Goal: Information Seeking & Learning: Learn about a topic

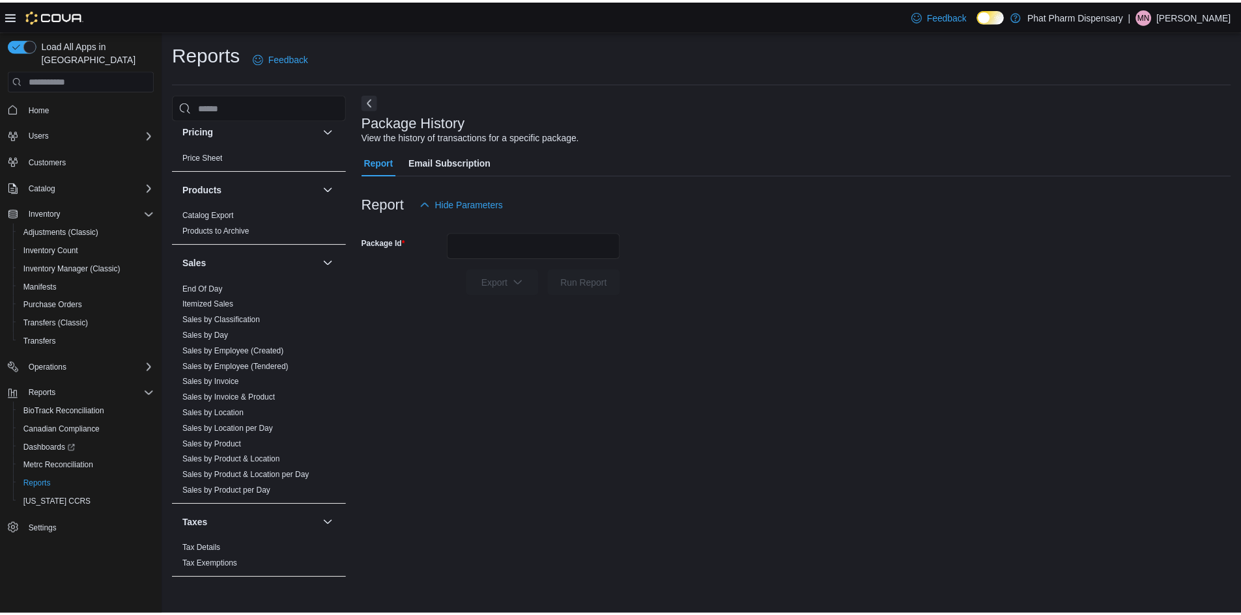
scroll to position [852, 0]
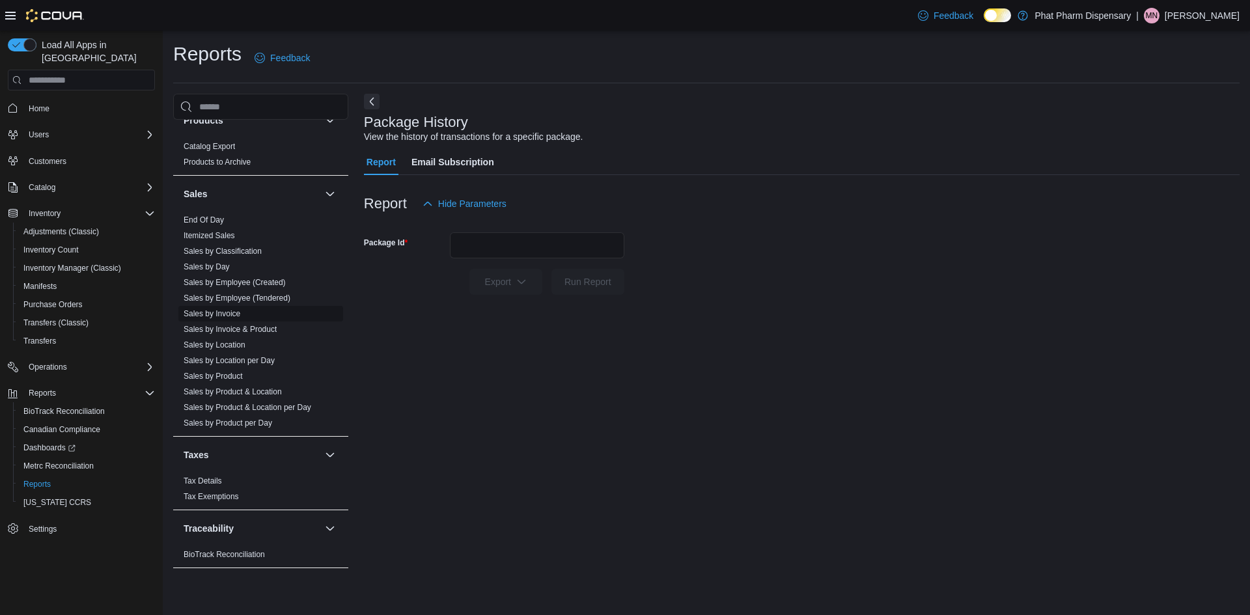
click at [221, 309] on link "Sales by Invoice" at bounding box center [212, 313] width 57 height 9
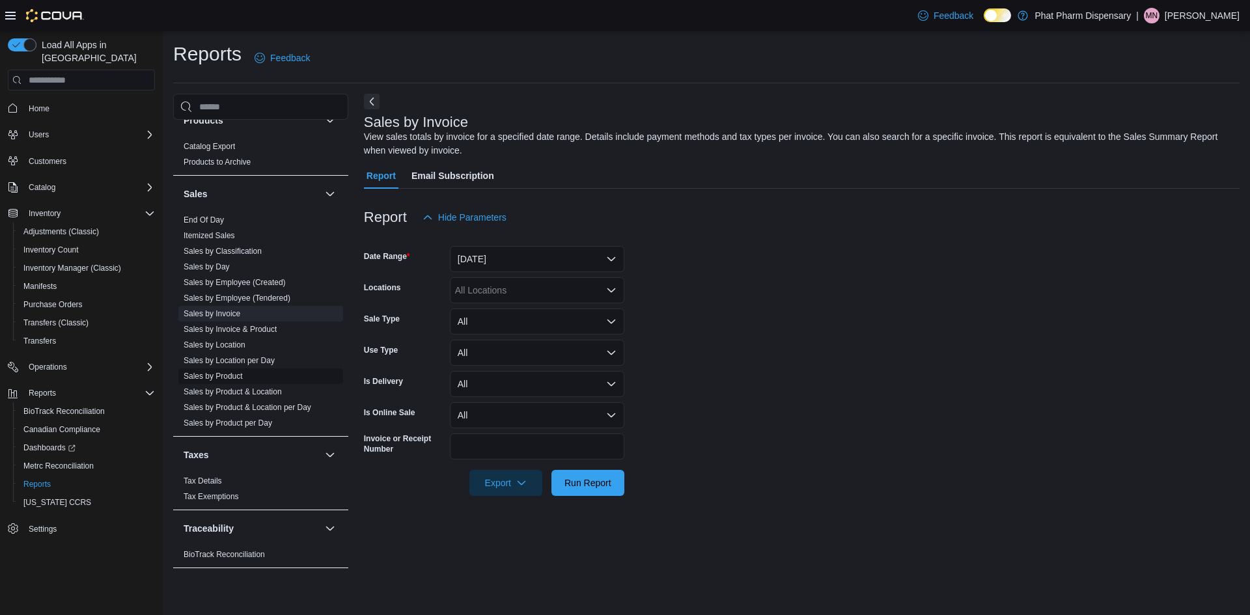
click at [234, 372] on link "Sales by Product" at bounding box center [213, 376] width 59 height 9
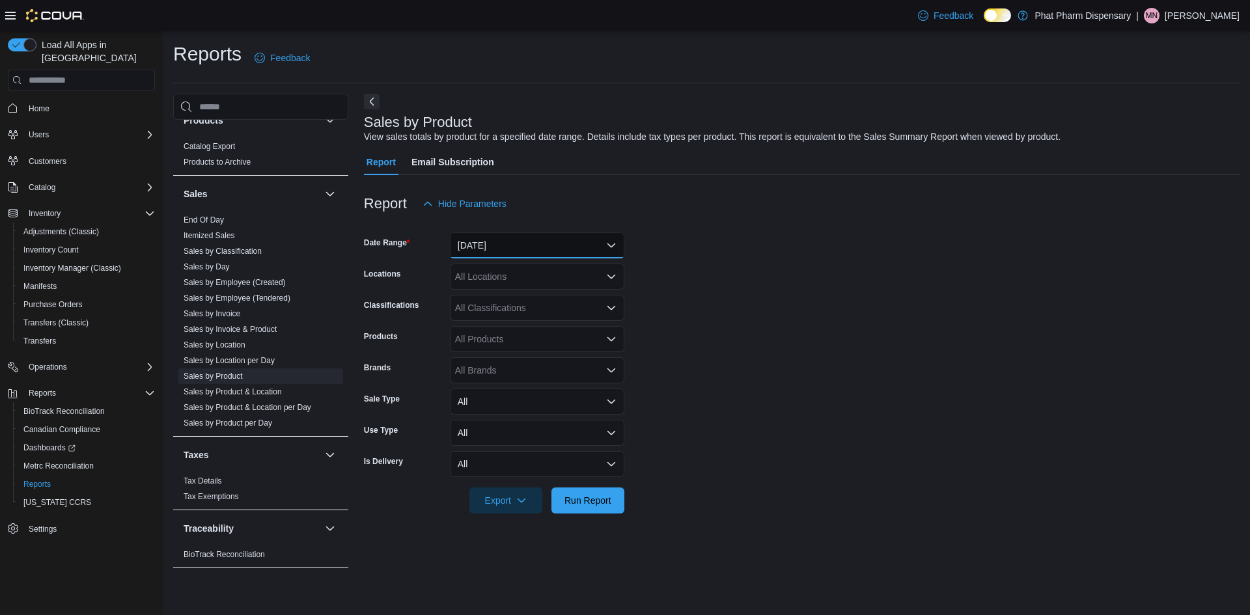
click at [574, 247] on button "Yesterday" at bounding box center [537, 245] width 175 height 26
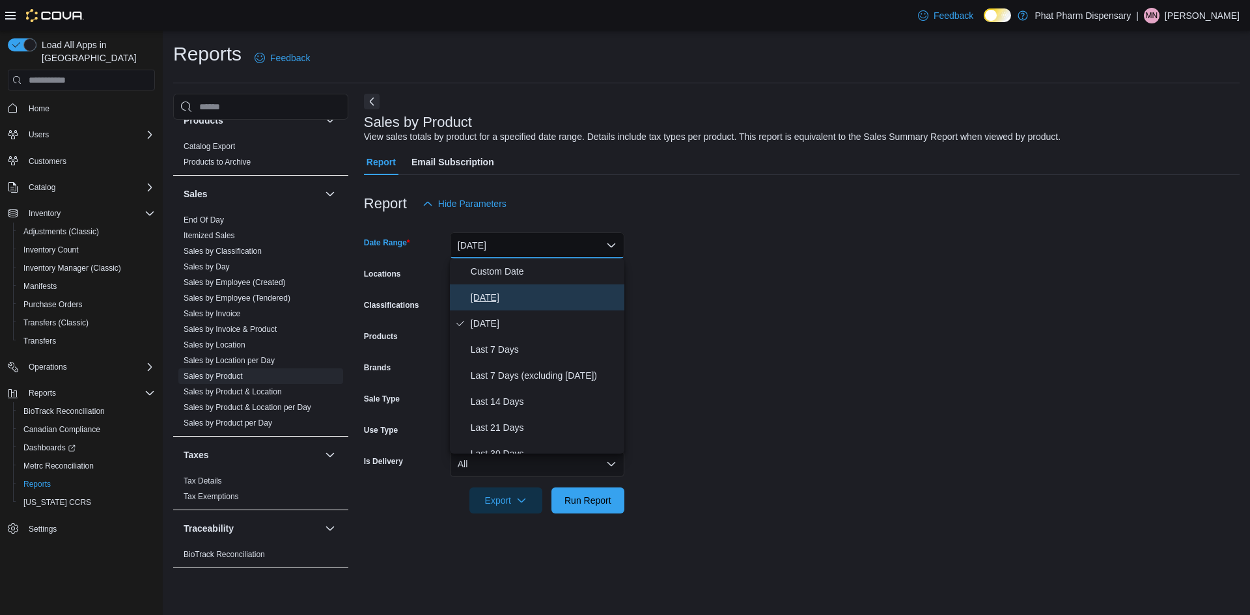
click at [493, 294] on span "Today" at bounding box center [545, 298] width 148 height 16
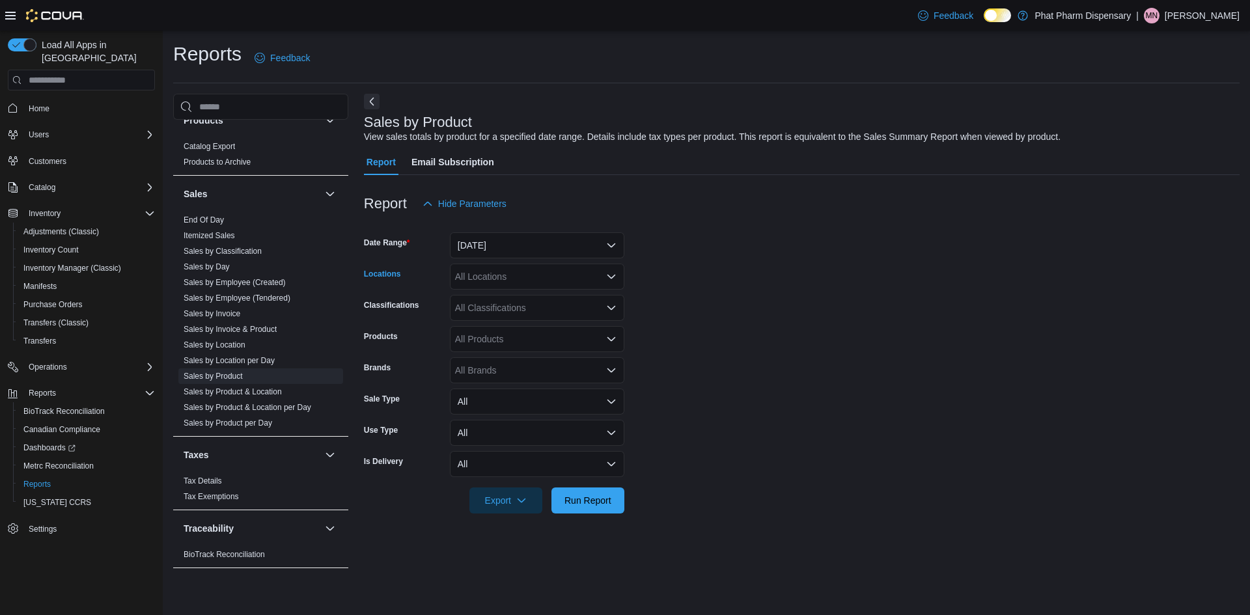
click at [548, 275] on div "All Locations" at bounding box center [537, 277] width 175 height 26
click at [711, 324] on form "Date Range Today Locations All Locations Classifications All Classifications Pr…" at bounding box center [802, 365] width 876 height 297
click at [555, 343] on div "All Products" at bounding box center [537, 339] width 175 height 26
paste input "**********"
type input "**********"
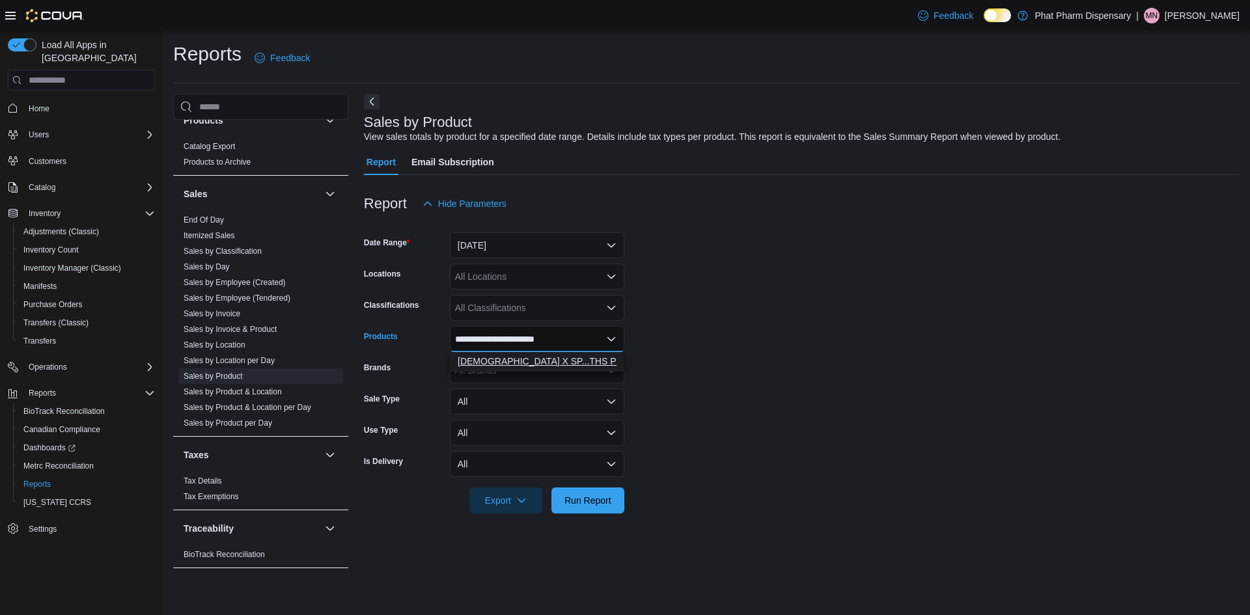
click at [578, 354] on button "HASHBURGER X SP...THS PHAT SHELF)" at bounding box center [537, 361] width 175 height 19
click at [577, 500] on span "Run Report" at bounding box center [588, 500] width 47 height 13
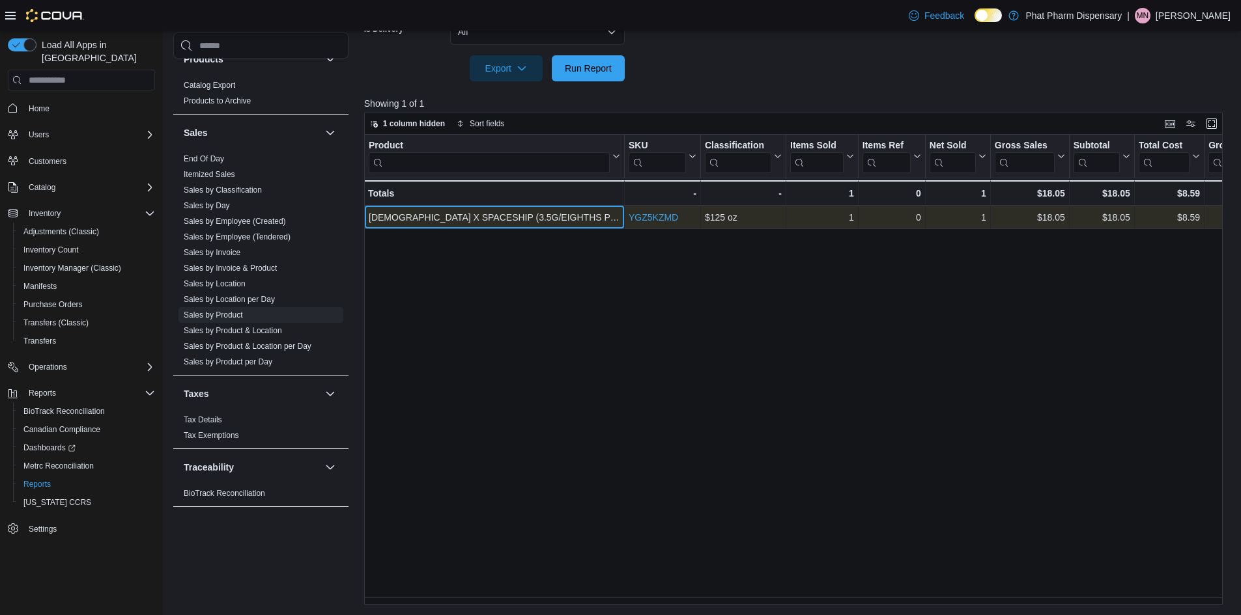
click at [550, 217] on div "HASHBURGER X SPACESHIP (3.5G/EIGHTHS PHAT SHELF)" at bounding box center [494, 218] width 251 height 16
click at [660, 216] on link "YGZ5KZMD" at bounding box center [652, 217] width 49 height 10
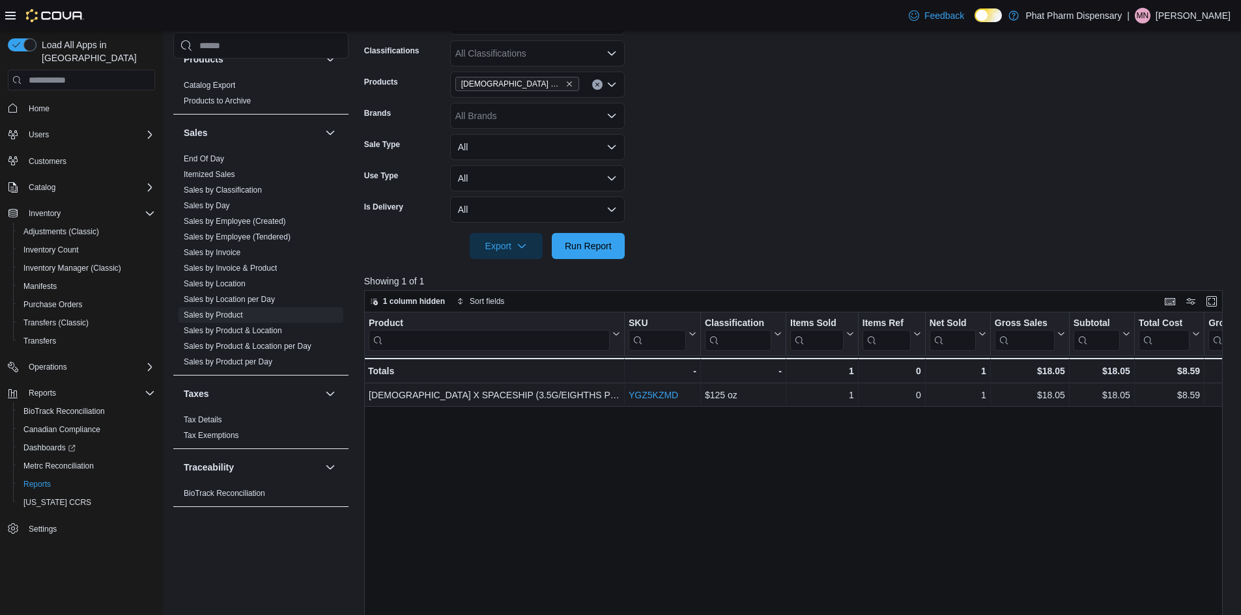
scroll to position [237, 0]
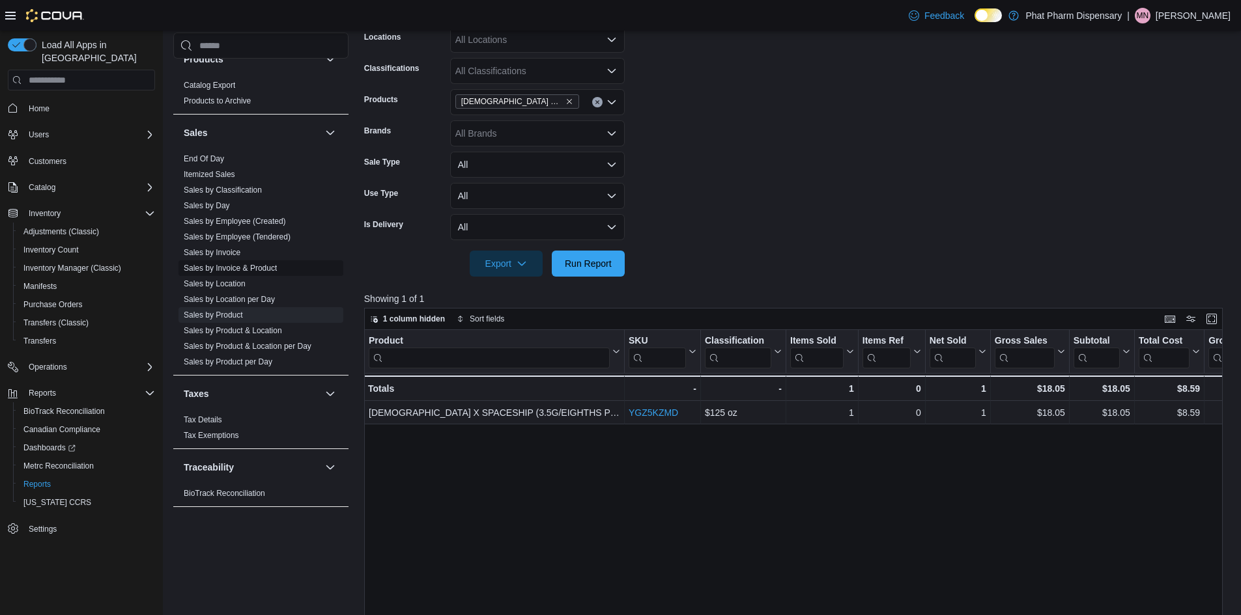
click at [241, 264] on link "Sales by Invoice & Product" at bounding box center [230, 268] width 93 height 9
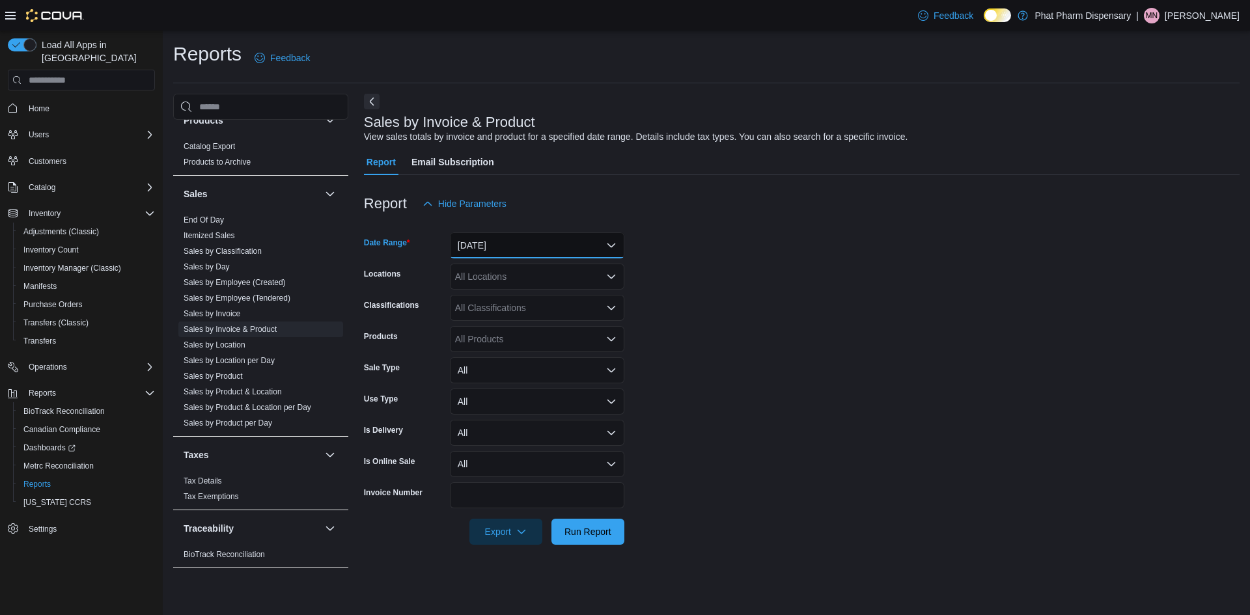
click at [535, 247] on button "Yesterday" at bounding box center [537, 245] width 175 height 26
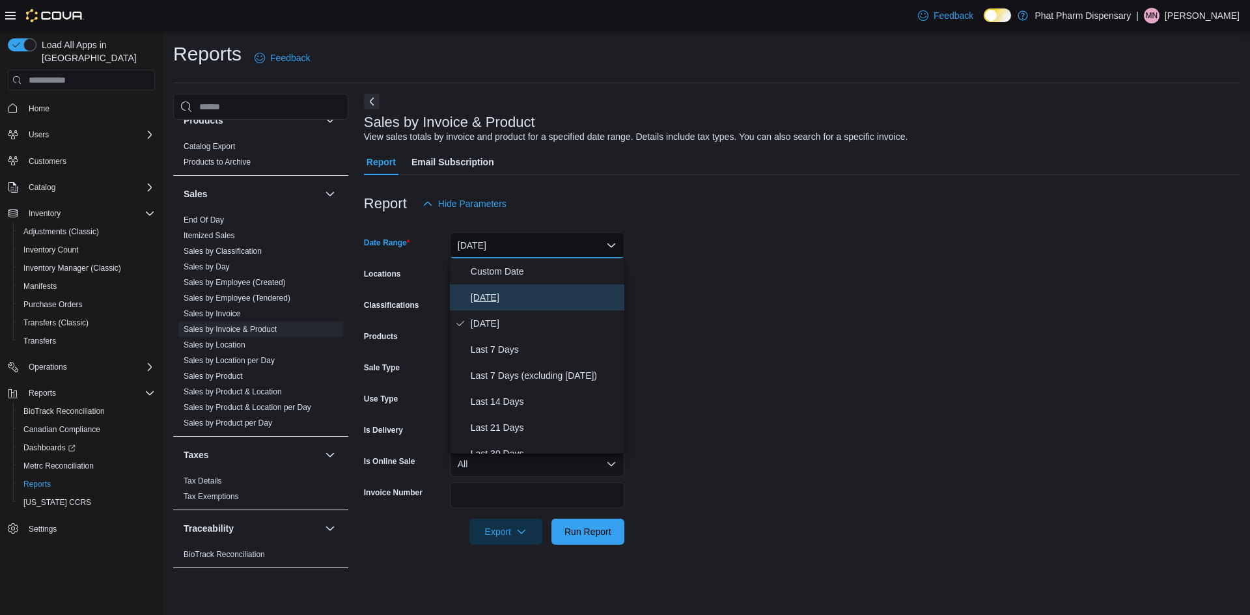
click at [527, 307] on button "Today" at bounding box center [537, 298] width 175 height 26
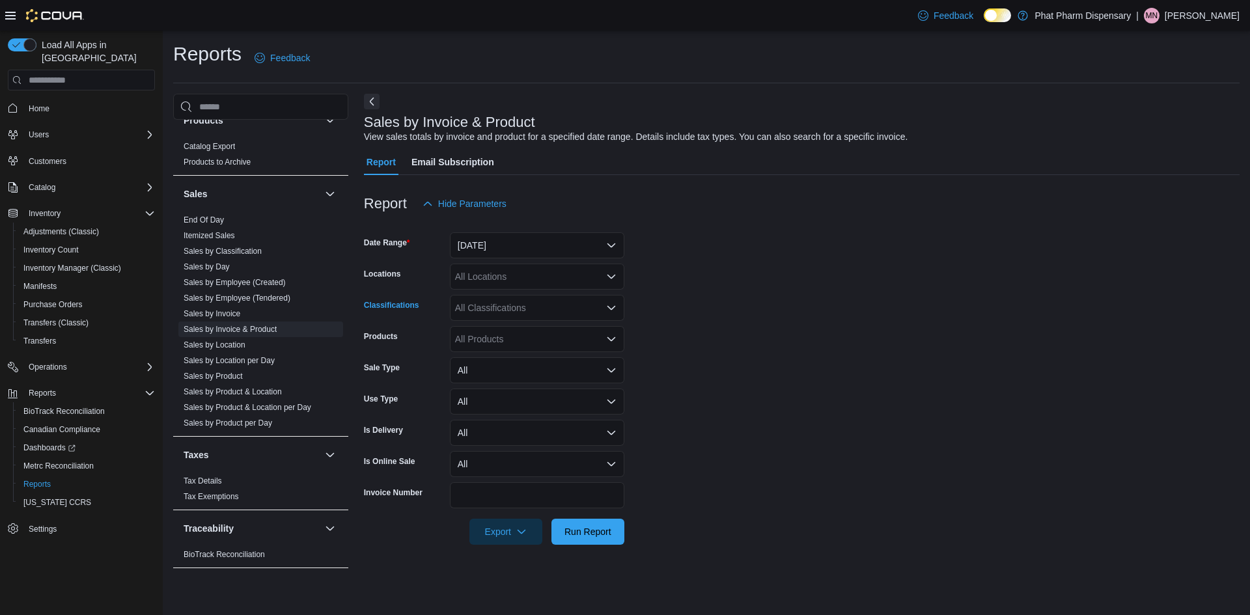
click at [580, 305] on div "All Classifications" at bounding box center [537, 308] width 175 height 26
click at [684, 307] on form "Date Range Today Locations All Locations Classifications All Classifications Co…" at bounding box center [802, 381] width 876 height 328
click at [535, 333] on div "All Products" at bounding box center [537, 339] width 175 height 26
paste input "**********"
type input "**********"
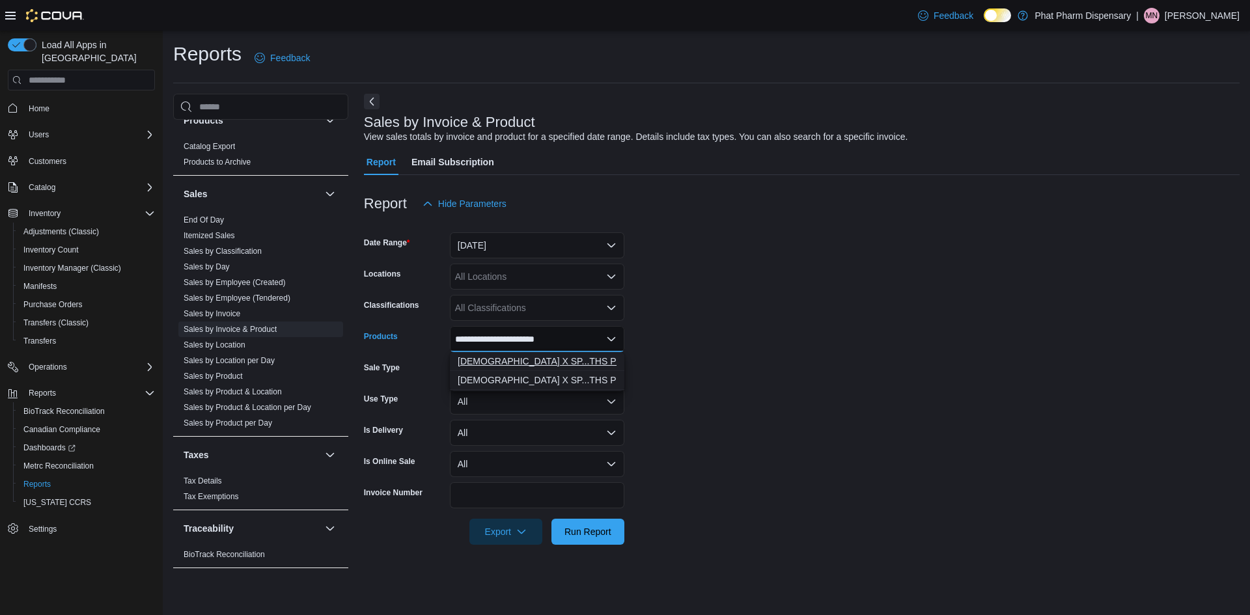
click at [581, 358] on div "HASHBURGER X SP...THS PHAT SHELF)" at bounding box center [537, 361] width 159 height 13
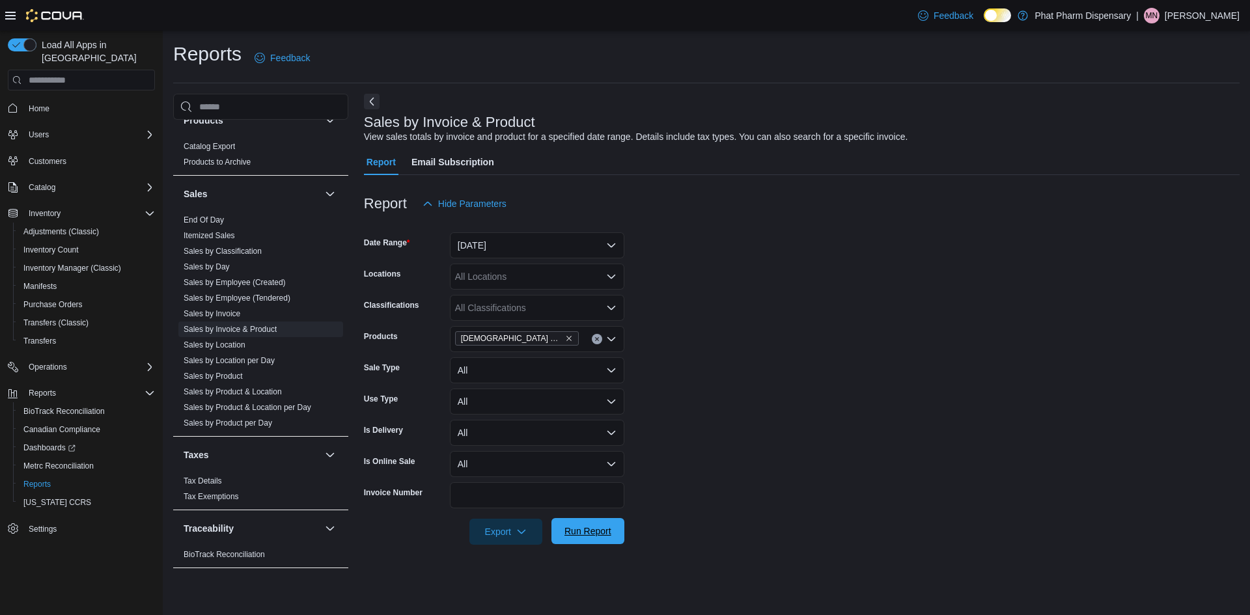
click at [583, 533] on span "Run Report" at bounding box center [588, 531] width 47 height 13
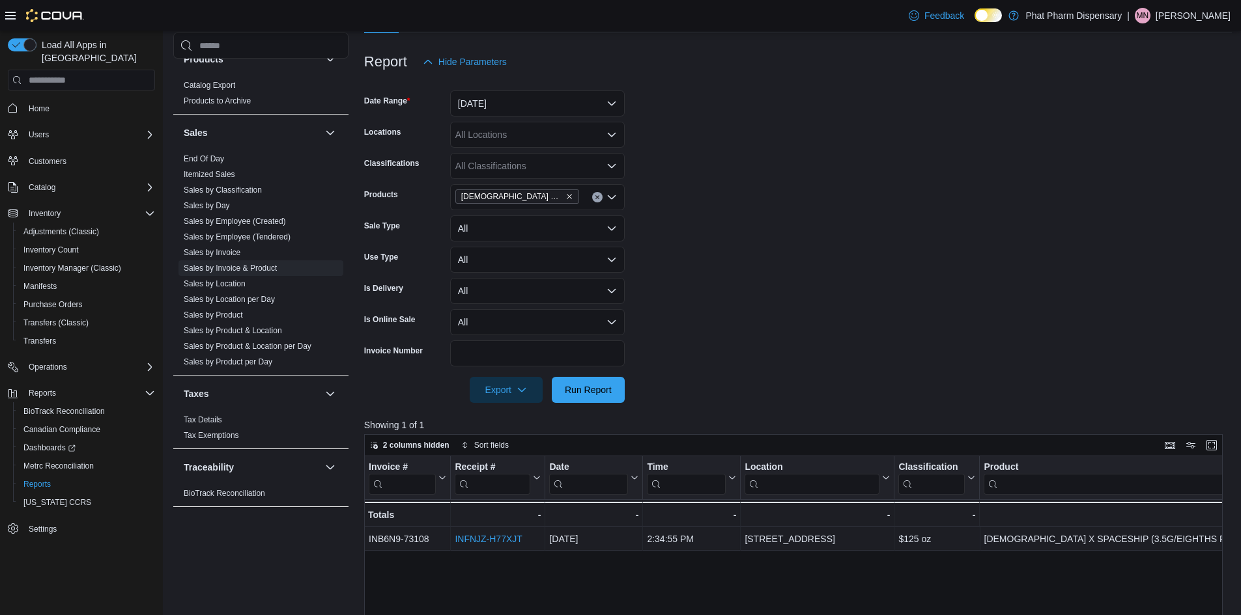
scroll to position [326, 0]
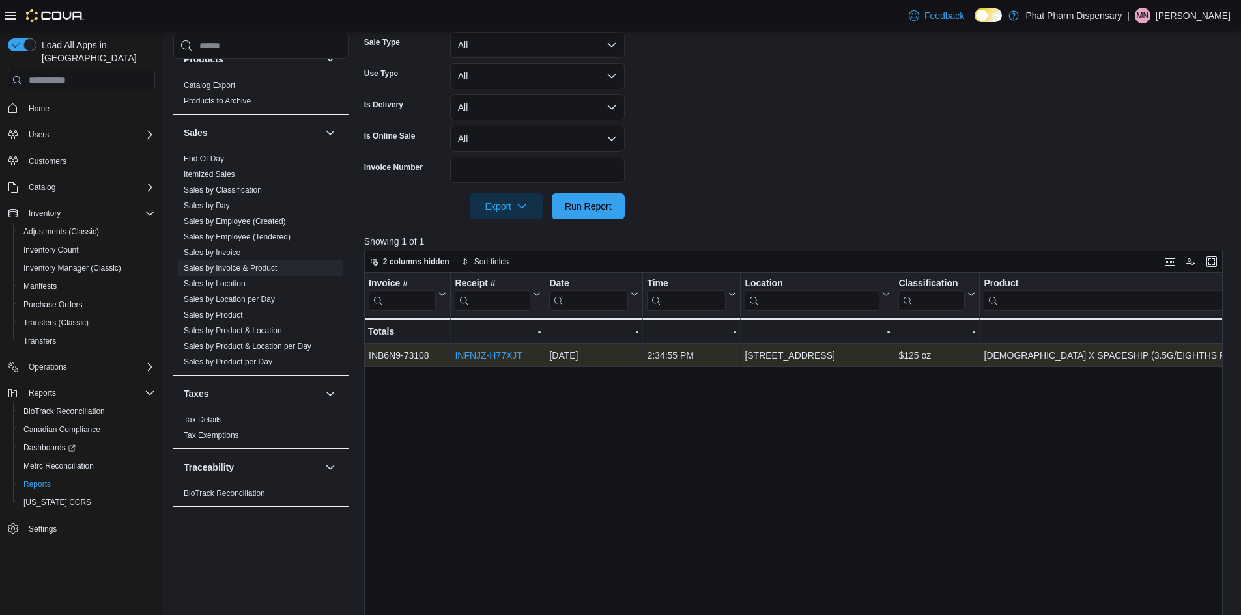
click at [485, 355] on link "INFNJZ-H77XJT" at bounding box center [488, 355] width 67 height 10
